Goal: Task Accomplishment & Management: Use online tool/utility

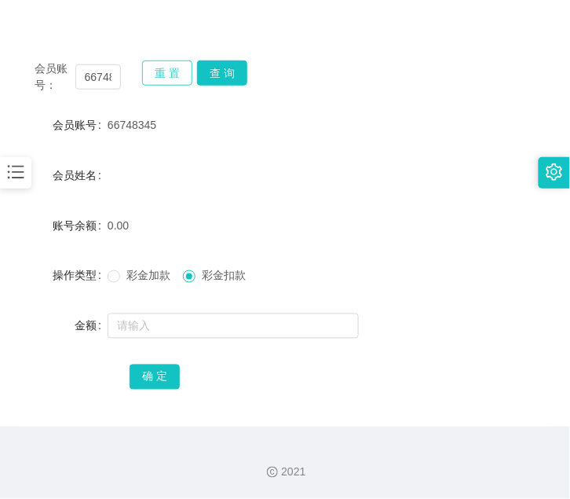
click at [158, 77] on button "重 置" at bounding box center [167, 72] width 50 height 25
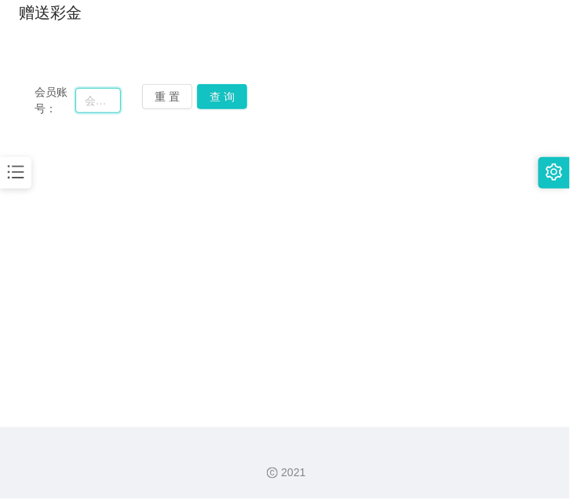
click at [103, 108] on input "text" at bounding box center [98, 100] width 46 height 25
paste input "0184749516"
type input "0184749516"
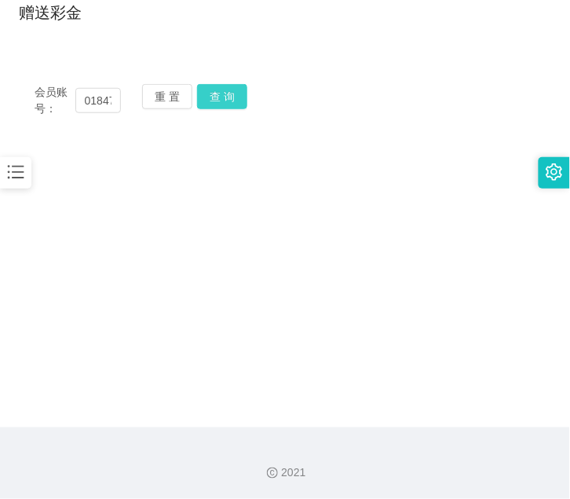
click at [233, 98] on button "查 询" at bounding box center [222, 96] width 50 height 25
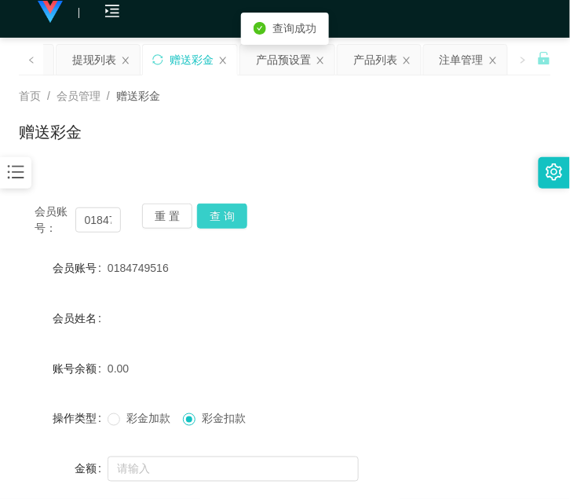
scroll to position [6, 0]
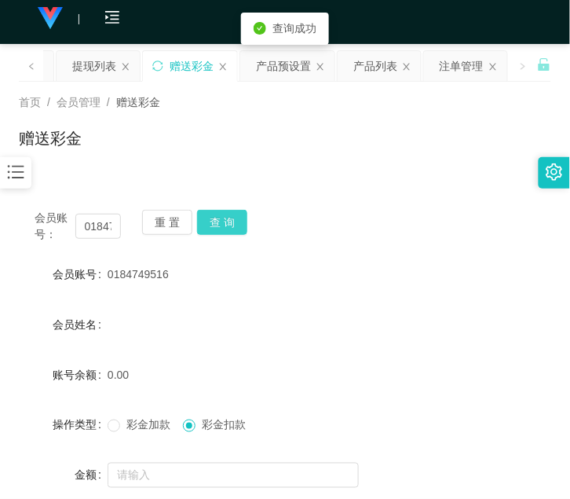
click at [218, 215] on button "查 询" at bounding box center [222, 222] width 50 height 25
click at [218, 215] on div "重 置 查 询" at bounding box center [185, 226] width 86 height 33
click at [218, 215] on button "查 询" at bounding box center [222, 222] width 50 height 25
click at [218, 215] on div "重 置 查 询" at bounding box center [185, 226] width 86 height 33
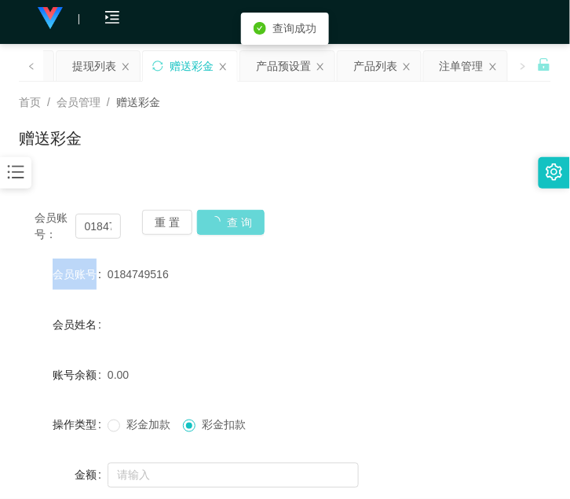
scroll to position [5, 0]
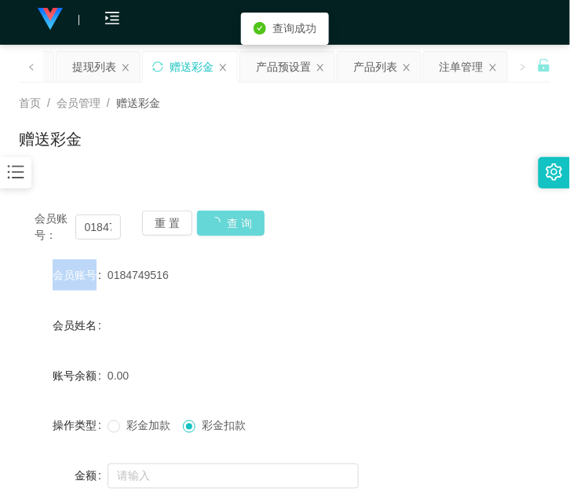
click at [218, 215] on div "重 置 查 询" at bounding box center [185, 227] width 86 height 33
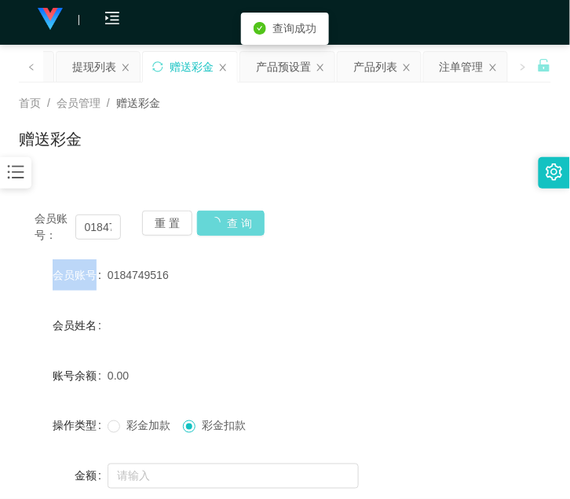
click at [218, 215] on div "重 置 查 询" at bounding box center [185, 227] width 86 height 33
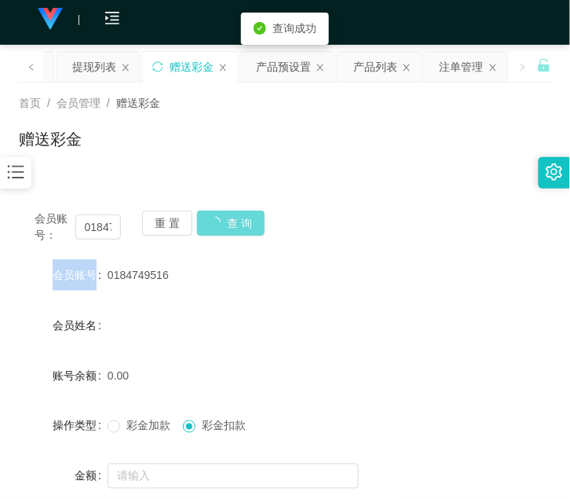
click at [218, 215] on div "重 置 查 询" at bounding box center [185, 227] width 86 height 33
click at [218, 215] on button "查 询" at bounding box center [222, 223] width 50 height 25
click at [218, 215] on div "重 置 查 询" at bounding box center [185, 227] width 86 height 33
click at [218, 215] on button "查 询" at bounding box center [222, 223] width 50 height 25
click at [218, 215] on div "重 置 查 询" at bounding box center [185, 227] width 86 height 33
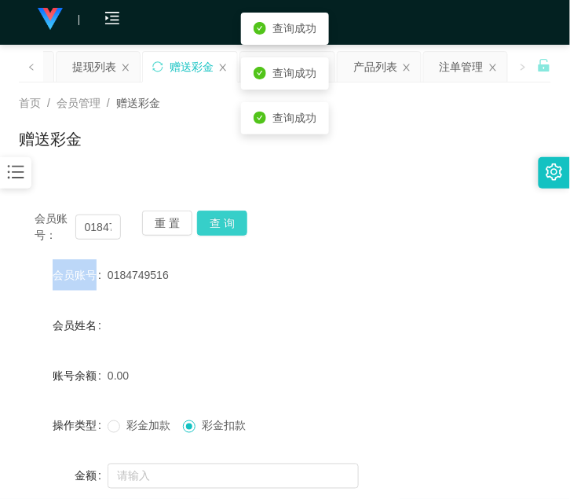
click at [218, 215] on button "查 询" at bounding box center [222, 223] width 50 height 25
click at [218, 215] on div "重 置 查 询" at bounding box center [185, 227] width 86 height 33
click at [218, 215] on button "查 询" at bounding box center [222, 223] width 50 height 25
click at [218, 215] on div "重 置 查 询" at bounding box center [185, 227] width 86 height 33
click at [218, 215] on button "查 询" at bounding box center [222, 223] width 50 height 25
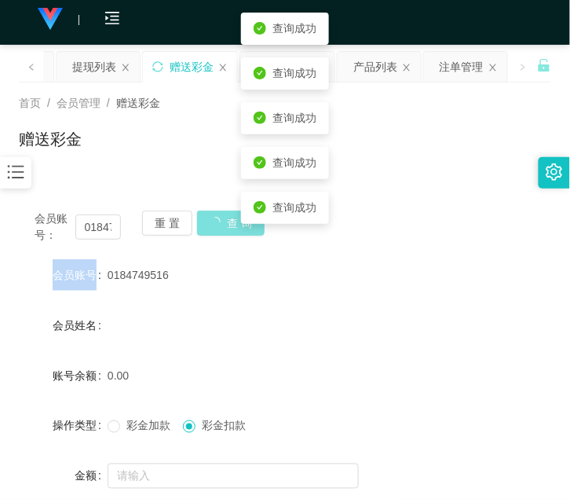
click at [218, 215] on div "重 置 查 询" at bounding box center [185, 227] width 86 height 33
click at [218, 215] on button "查 询" at bounding box center [222, 223] width 50 height 25
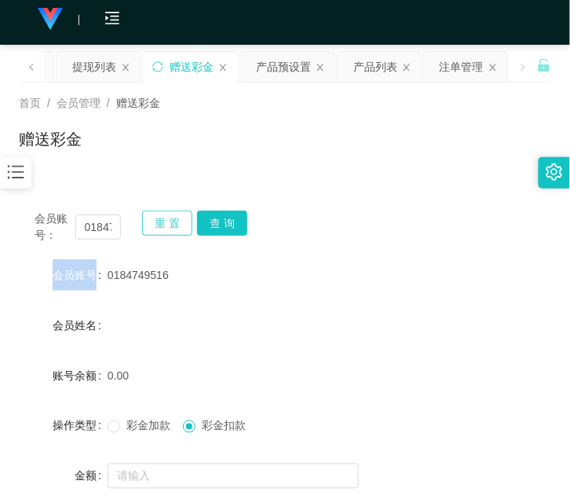
click at [174, 224] on button "重 置" at bounding box center [167, 223] width 50 height 25
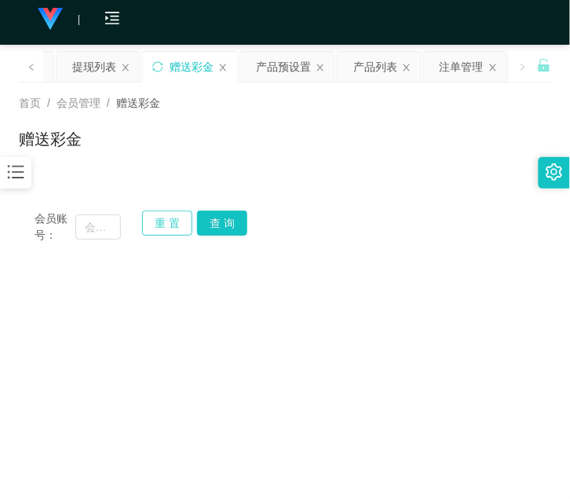
click at [174, 224] on button "重 置" at bounding box center [167, 223] width 50 height 25
click at [102, 225] on input "text" at bounding box center [98, 226] width 46 height 25
click at [105, 233] on input "text" at bounding box center [98, 226] width 46 height 25
paste input "0184749516"
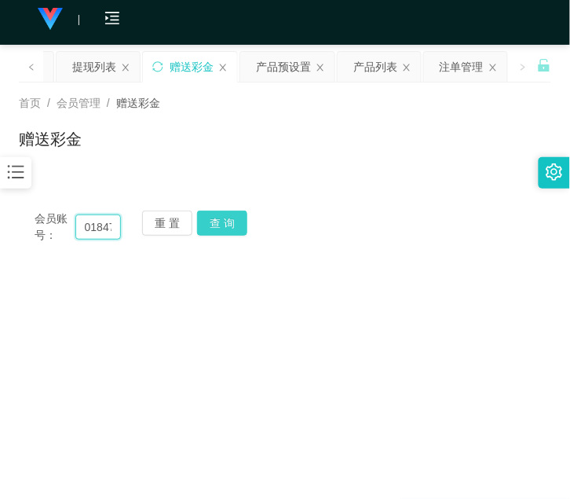
scroll to position [0, 32]
type input "0184749516"
click at [213, 222] on button "查 询" at bounding box center [222, 223] width 50 height 25
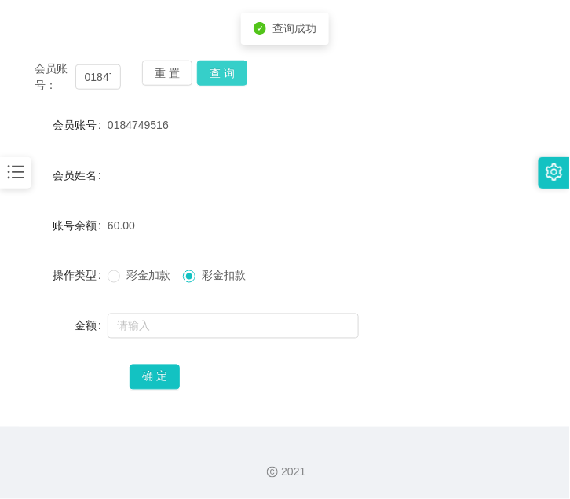
scroll to position [156, 0]
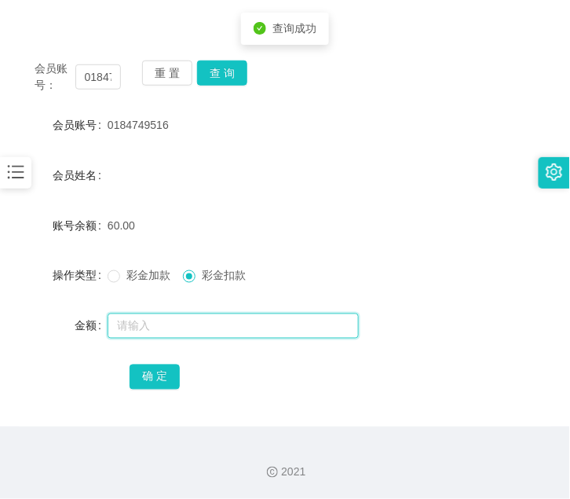
click at [201, 320] on input "text" at bounding box center [233, 325] width 251 height 25
type input "60"
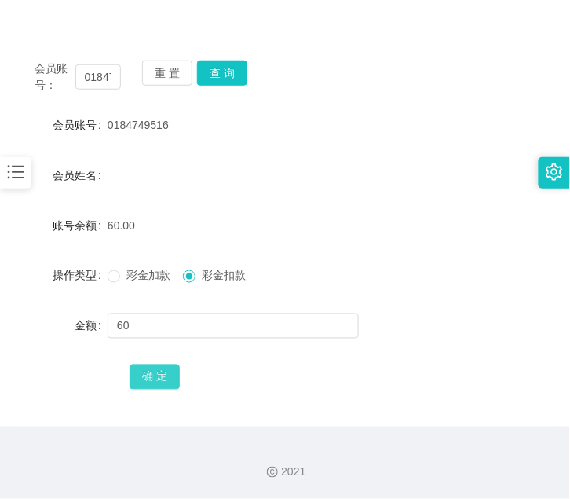
click at [167, 383] on button "确 定" at bounding box center [155, 377] width 50 height 25
click at [13, 174] on icon "图标: bars" at bounding box center [15, 172] width 20 height 20
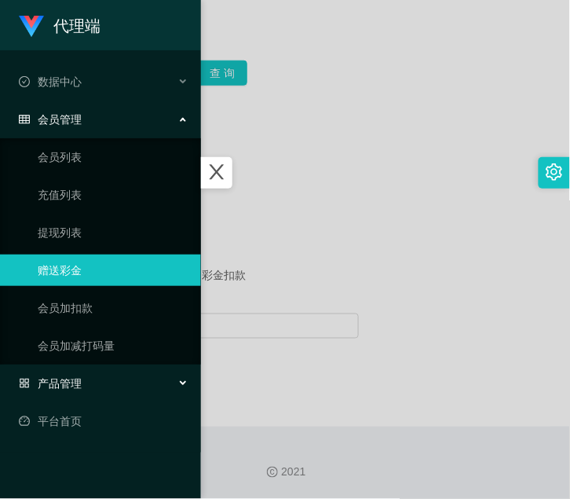
click at [101, 372] on div "产品管理" at bounding box center [100, 383] width 201 height 31
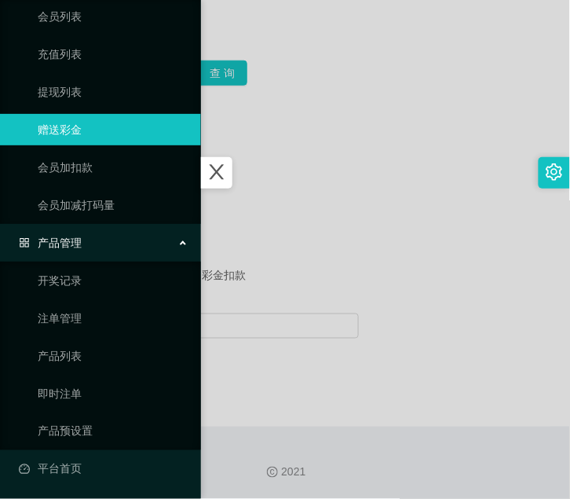
scroll to position [141, 0]
click at [105, 430] on link "产品预设置" at bounding box center [113, 430] width 151 height 31
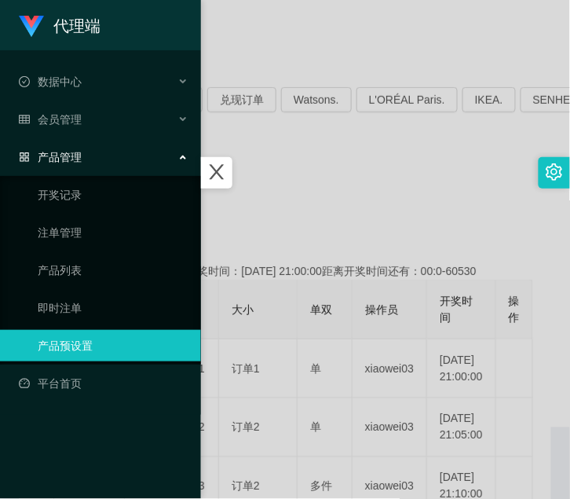
click at [346, 138] on div at bounding box center [285, 249] width 570 height 499
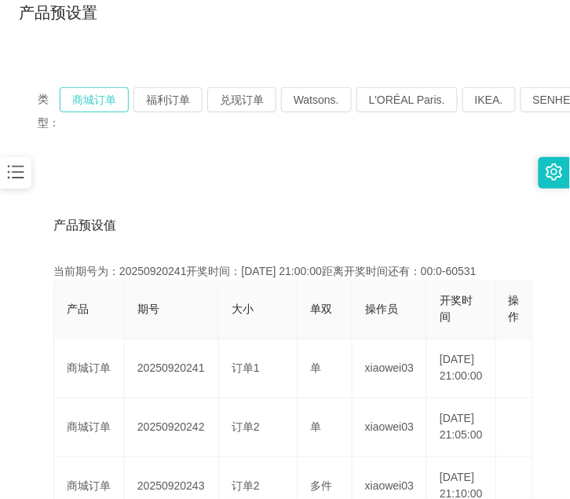
click at [60, 91] on button "商城订单" at bounding box center [94, 99] width 69 height 25
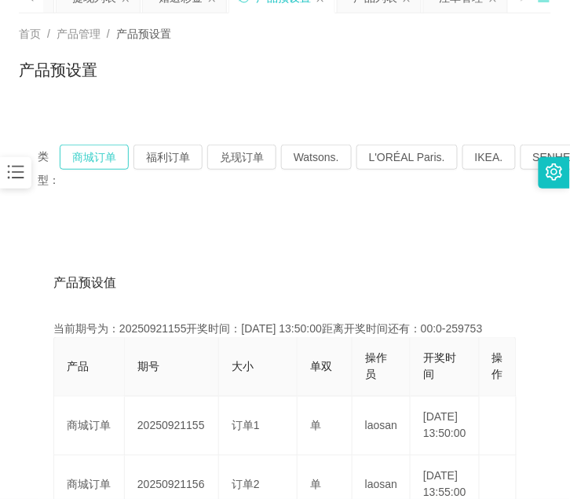
scroll to position [149, 0]
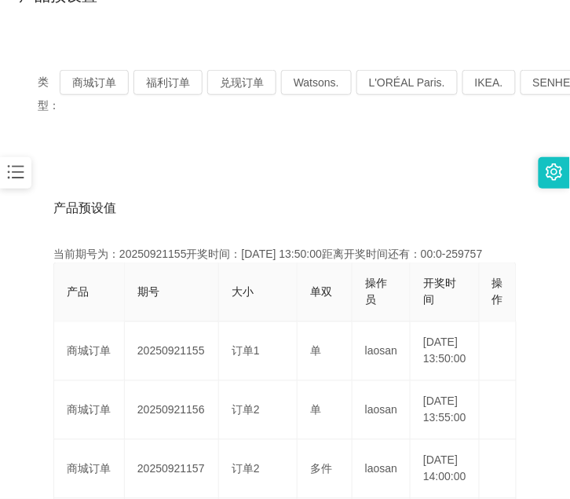
click at [16, 173] on icon "图标: bars" at bounding box center [16, 172] width 16 height 13
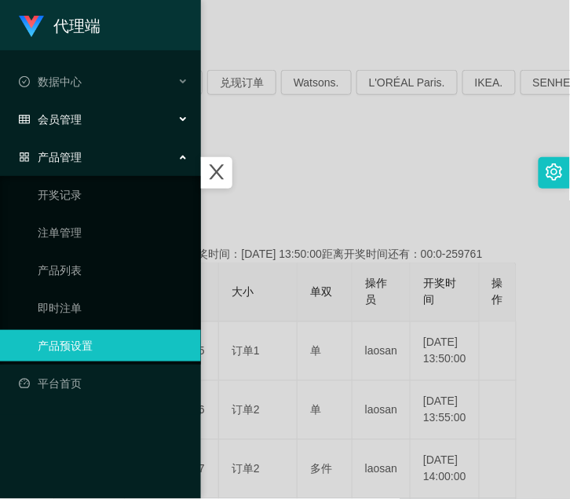
click at [67, 130] on div "会员管理" at bounding box center [100, 119] width 201 height 31
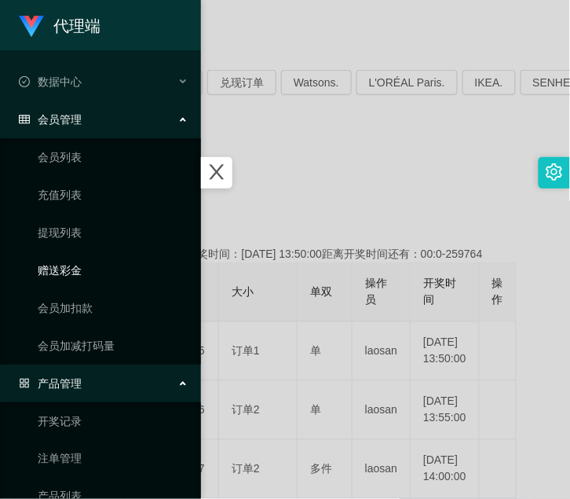
click at [79, 266] on link "赠送彩金" at bounding box center [113, 270] width 151 height 31
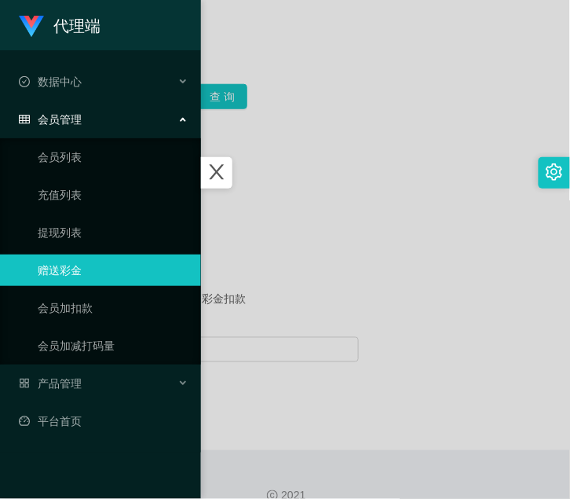
click at [390, 108] on div at bounding box center [285, 249] width 570 height 499
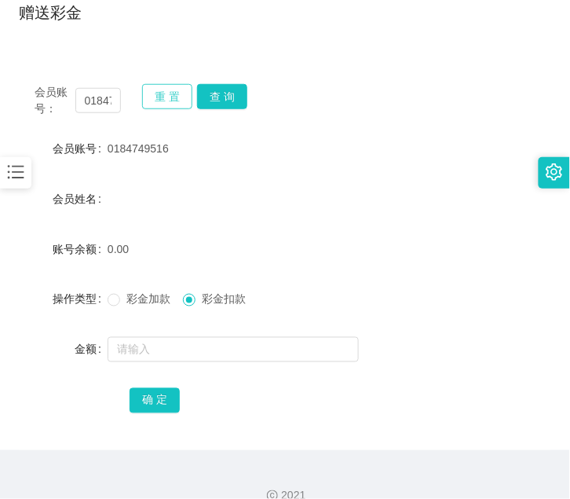
click at [177, 85] on button "重 置" at bounding box center [167, 96] width 50 height 25
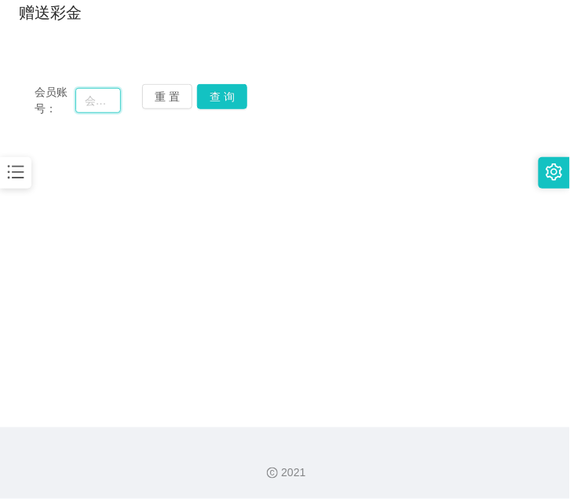
click at [104, 106] on input "text" at bounding box center [98, 100] width 46 height 25
paste input "9782"
type input "9782"
click at [221, 101] on button "查 询" at bounding box center [222, 96] width 50 height 25
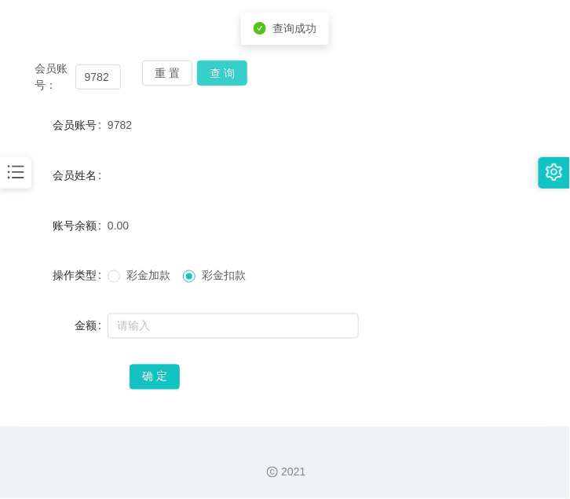
scroll to position [156, 0]
click at [214, 69] on button "查 询" at bounding box center [222, 72] width 50 height 25
click at [157, 67] on button "重 置" at bounding box center [167, 72] width 50 height 25
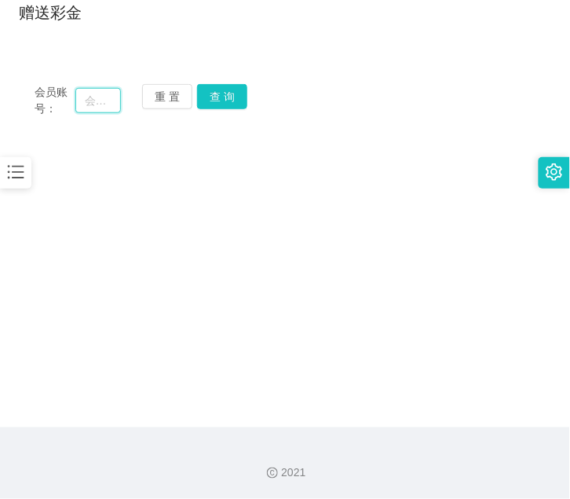
click at [118, 108] on input "text" at bounding box center [98, 100] width 46 height 25
paste input "9782"
type input "9782"
click at [220, 106] on button "查 询" at bounding box center [222, 96] width 50 height 25
